Goal: Transaction & Acquisition: Purchase product/service

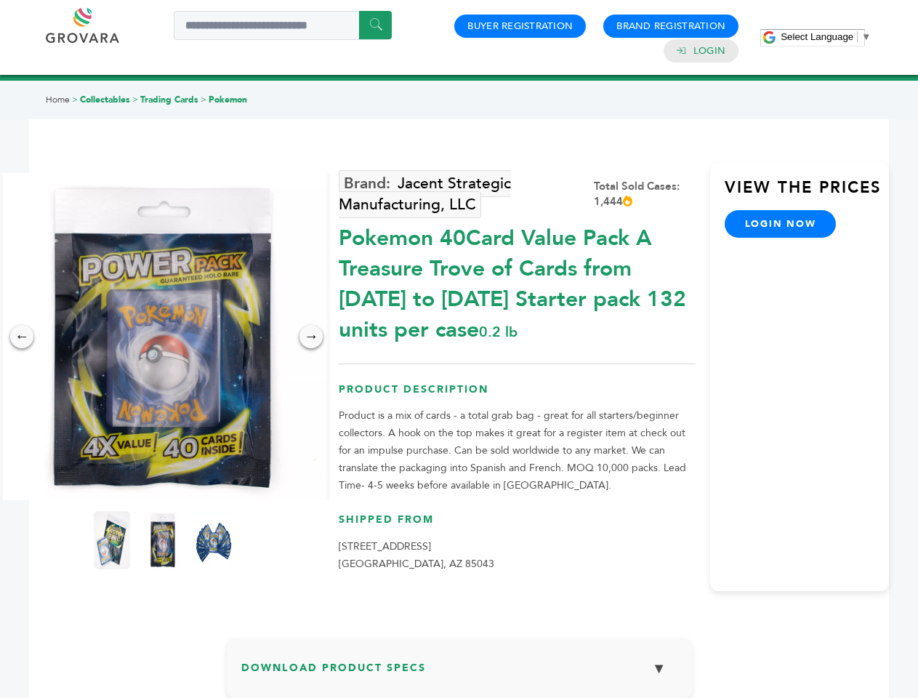
click at [826, 36] on span "Select Language" at bounding box center [817, 36] width 73 height 11
click at [163, 336] on img at bounding box center [162, 336] width 327 height 327
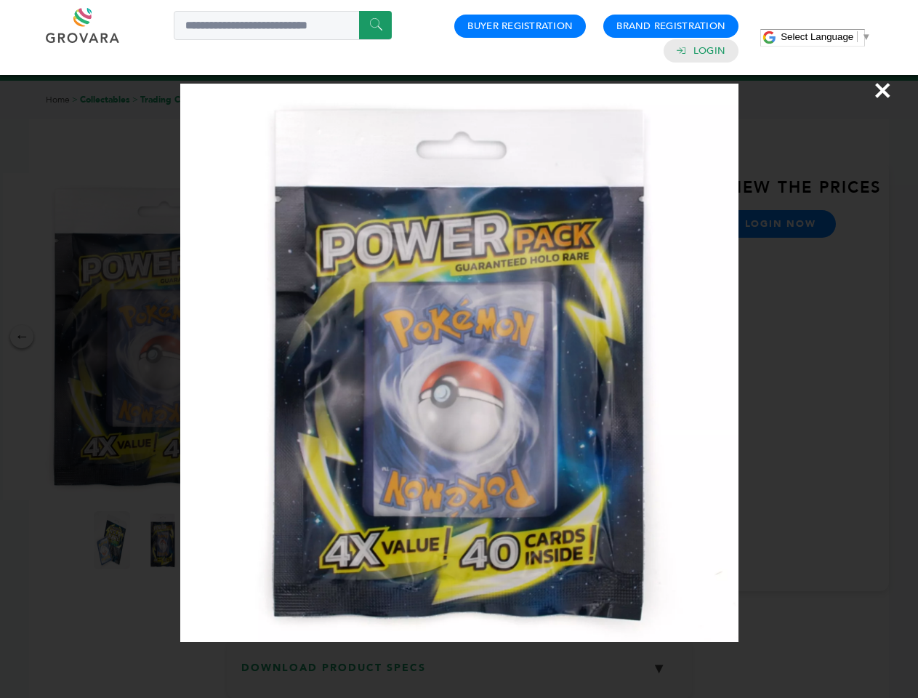
click at [22, 336] on div "×" at bounding box center [459, 349] width 918 height 698
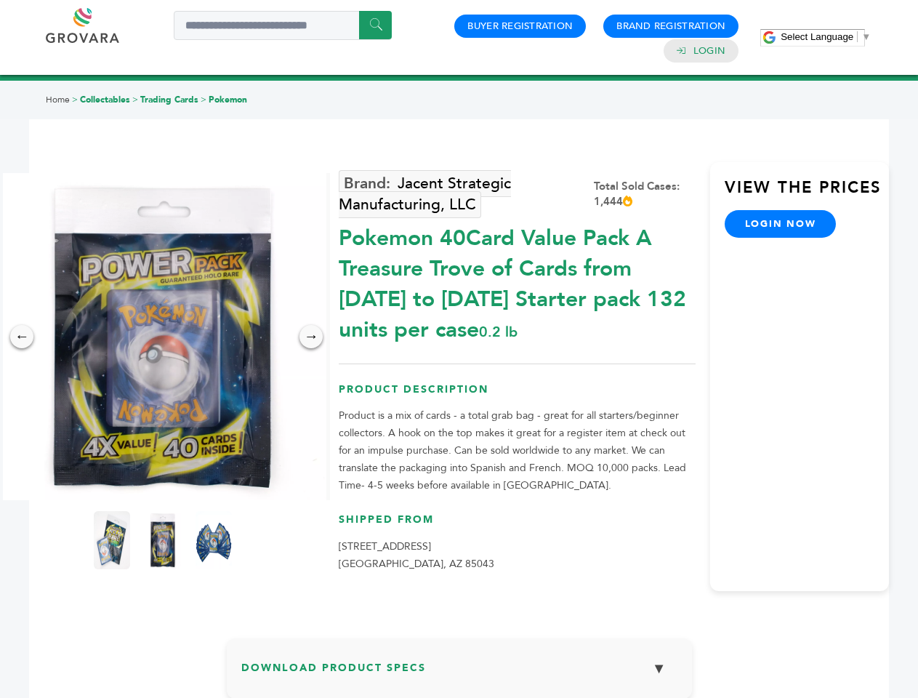
click at [311, 336] on div "→" at bounding box center [310, 336] width 23 height 23
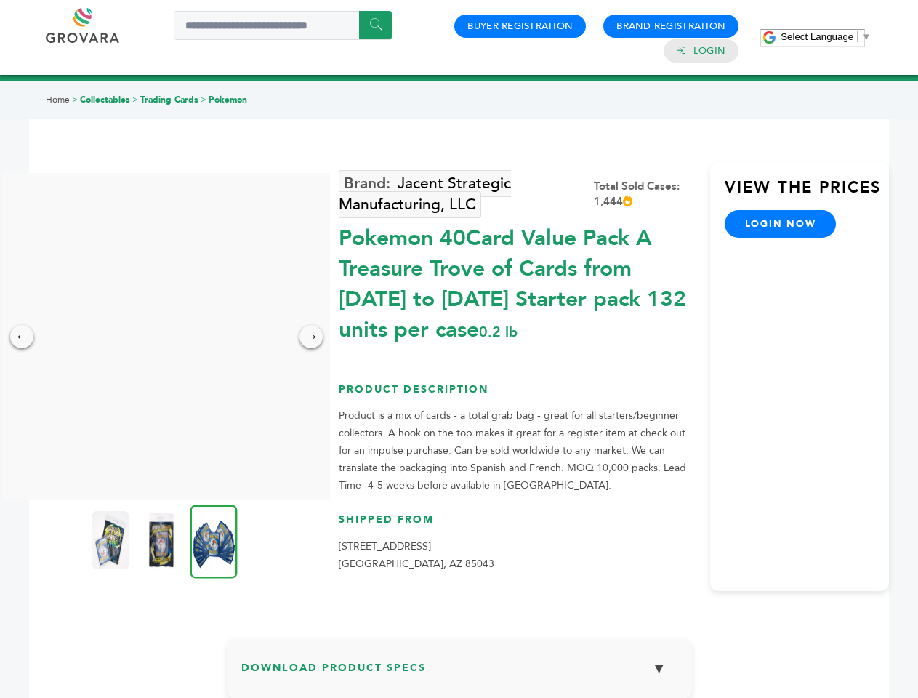
click at [112, 540] on img at bounding box center [110, 540] width 36 height 58
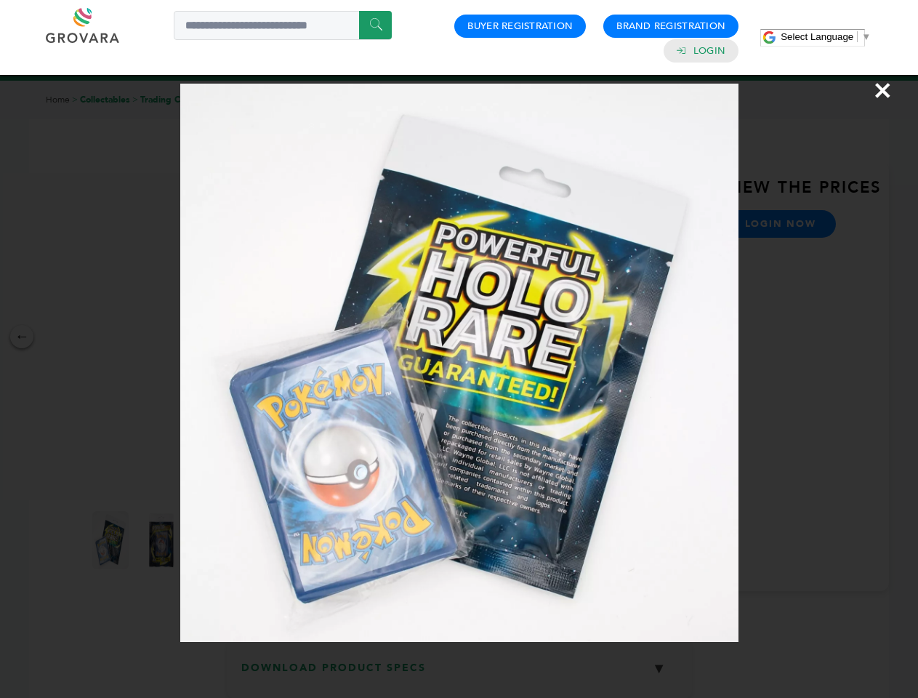
click at [163, 540] on div "×" at bounding box center [459, 349] width 918 height 698
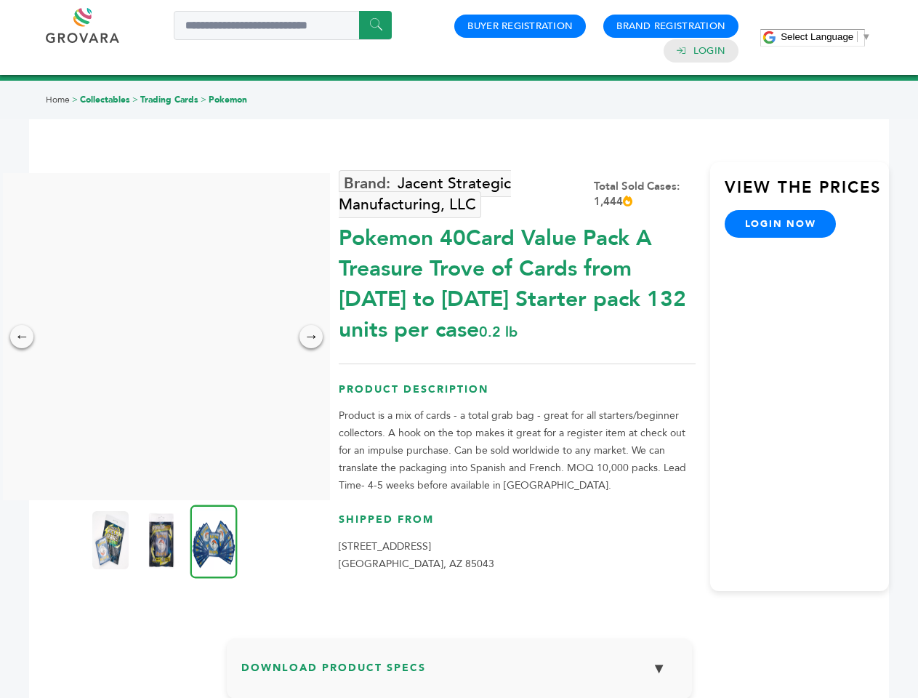
click at [214, 540] on img at bounding box center [213, 540] width 47 height 73
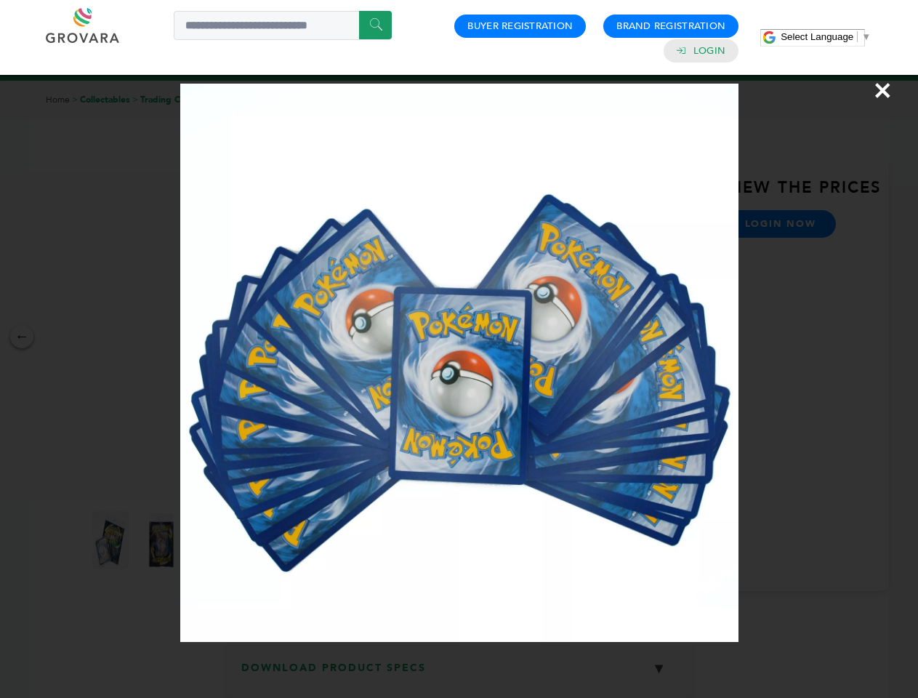
click at [459, 674] on div "×" at bounding box center [459, 349] width 918 height 698
